Goal: Task Accomplishment & Management: Complete application form

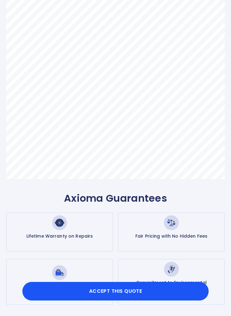
scroll to position [149, 0]
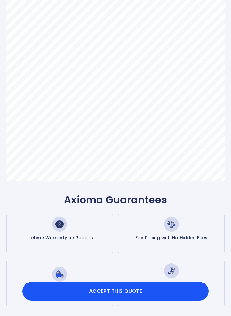
click at [122, 301] on button "Accept this Quote" at bounding box center [115, 291] width 186 height 19
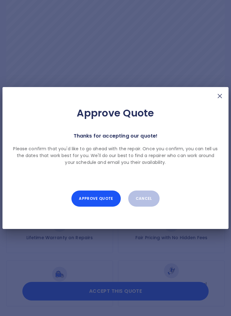
click at [103, 205] on button "Approve Quote" at bounding box center [95, 199] width 49 height 16
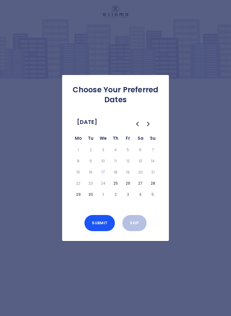
click at [152, 130] on button "Go to the Next Month" at bounding box center [148, 123] width 11 height 11
click at [149, 128] on icon "Go to the Next Month" at bounding box center [147, 123] width 7 height 7
click at [134, 128] on icon "Go to the Previous Month" at bounding box center [136, 123] width 7 height 7
click at [136, 128] on icon "Go to the Previous Month" at bounding box center [136, 123] width 7 height 7
click at [118, 188] on button "25" at bounding box center [115, 183] width 10 height 9
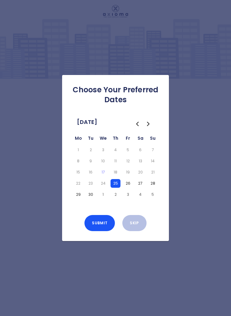
click at [116, 188] on button "25" at bounding box center [115, 183] width 10 height 9
click at [142, 188] on button "27" at bounding box center [140, 183] width 10 height 9
click at [143, 188] on button "27" at bounding box center [140, 183] width 10 height 9
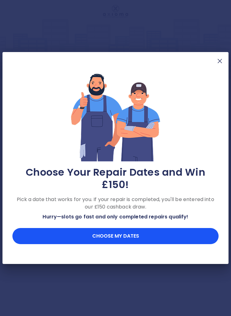
click at [220, 65] on img at bounding box center [219, 60] width 7 height 7
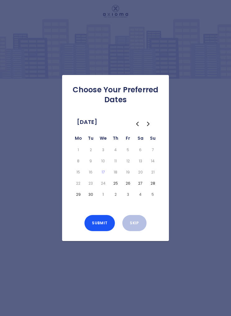
click at [147, 128] on icon "Go to the Next Month" at bounding box center [147, 123] width 7 height 7
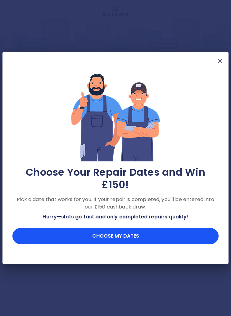
click at [123, 244] on button "Choose my dates" at bounding box center [115, 236] width 206 height 16
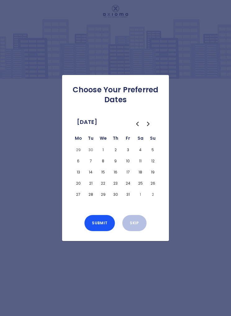
click at [140, 166] on button "11" at bounding box center [140, 161] width 10 height 9
click at [152, 166] on button "12" at bounding box center [153, 161] width 10 height 9
click at [78, 177] on button "13" at bounding box center [78, 172] width 10 height 9
click at [91, 177] on button "14" at bounding box center [91, 172] width 10 height 9
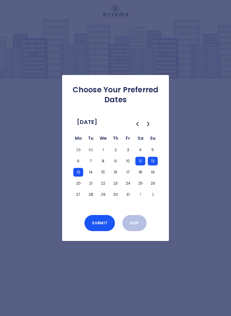
click at [115, 177] on button "16" at bounding box center [115, 172] width 10 height 9
click at [90, 177] on button "14" at bounding box center [91, 172] width 10 height 9
click at [103, 177] on button "15" at bounding box center [103, 172] width 10 height 9
click at [128, 177] on button "17" at bounding box center [128, 172] width 10 height 9
click at [140, 177] on button "18" at bounding box center [140, 172] width 10 height 9
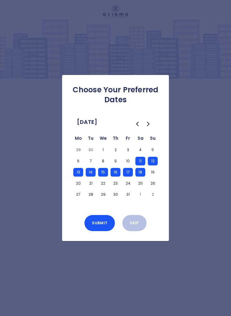
click at [153, 177] on button "19" at bounding box center [153, 172] width 10 height 9
click at [103, 228] on button "Submit" at bounding box center [99, 223] width 30 height 16
